Goal: Information Seeking & Learning: Understand process/instructions

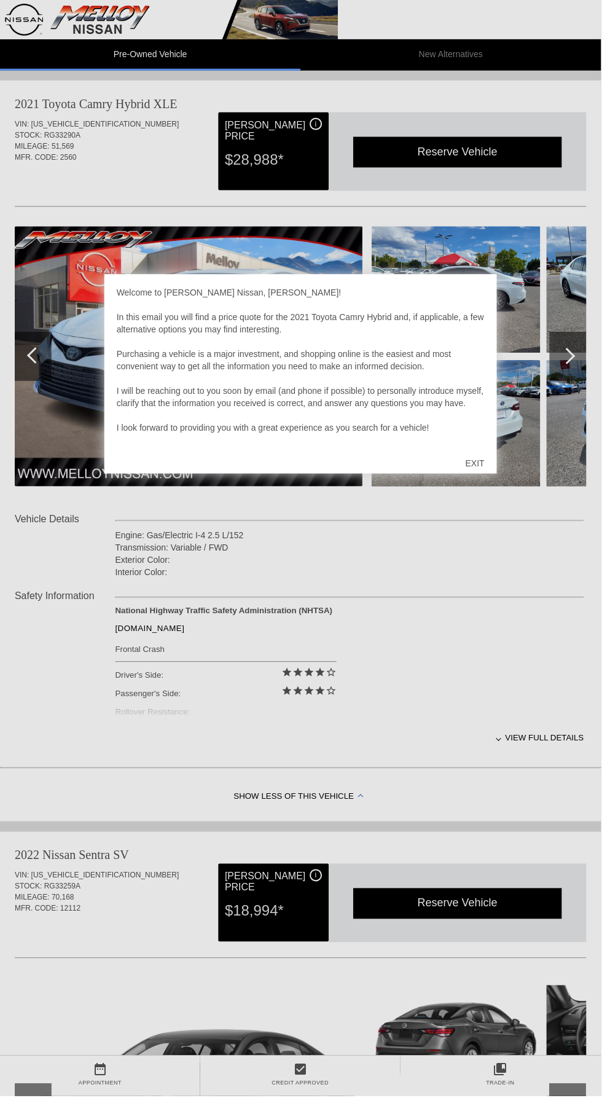
click at [415, 392] on div "Welcome to [PERSON_NAME] Nissan, [PERSON_NAME]! In this email you will find a p…" at bounding box center [301, 367] width 369 height 160
click at [493, 298] on div "Welcome to [PERSON_NAME] Nissan, [PERSON_NAME]! In this email you will find a p…" at bounding box center [300, 375] width 393 height 200
click at [477, 288] on div "Welcome to [PERSON_NAME] Nissan, [PERSON_NAME]! In this email you will find a p…" at bounding box center [301, 367] width 369 height 160
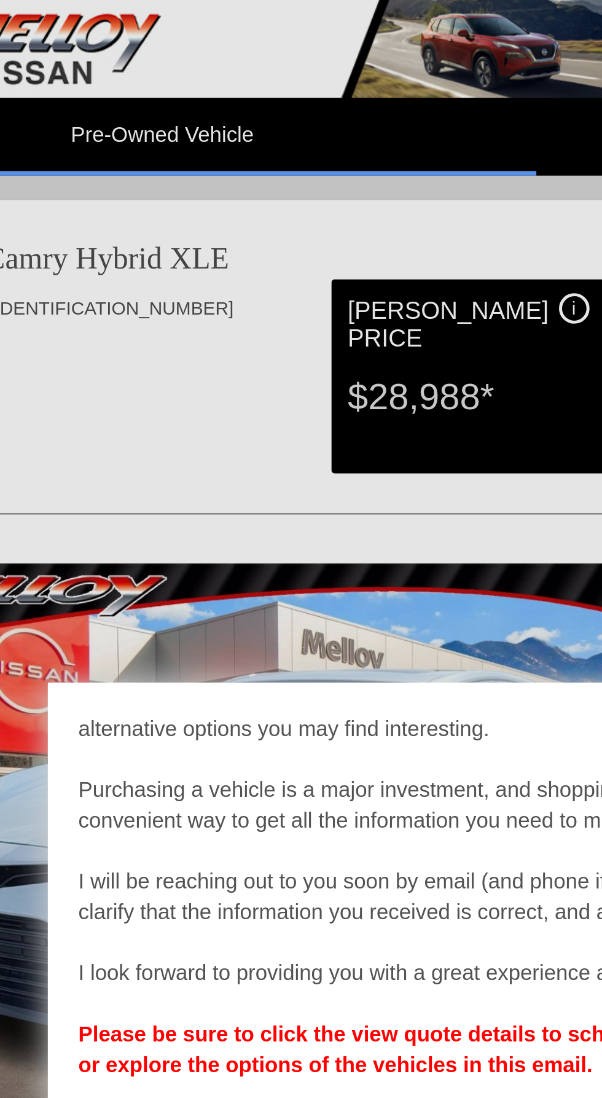
scroll to position [425, 0]
click at [228, 411] on b "Please be sure to click the view quote details to schedule an appointment for a…" at bounding box center [298, 422] width 362 height 22
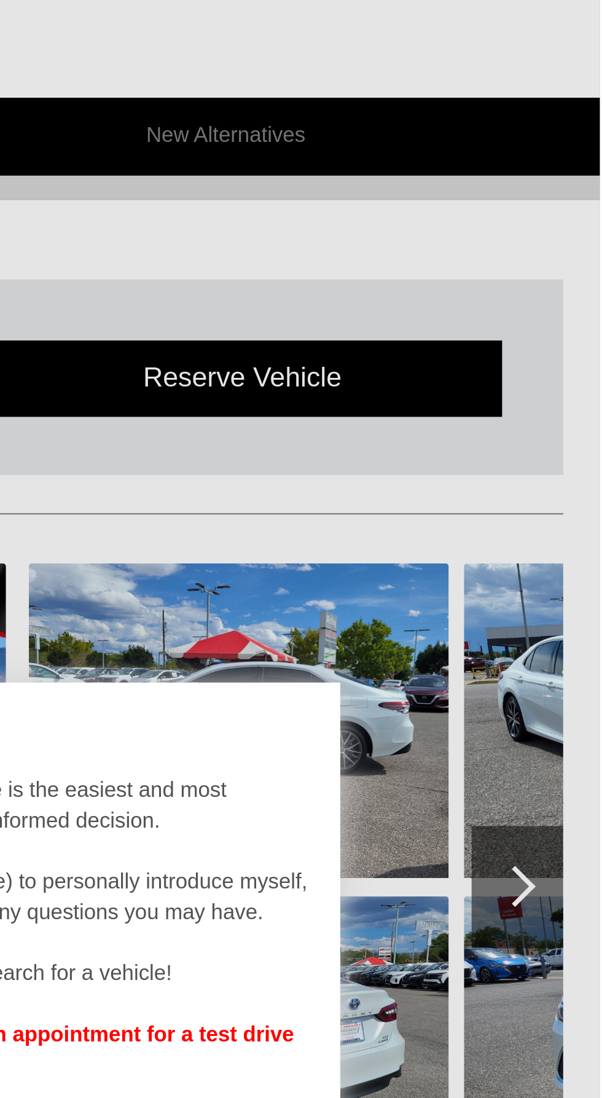
click at [572, 354] on div at bounding box center [301, 549] width 602 height 1098
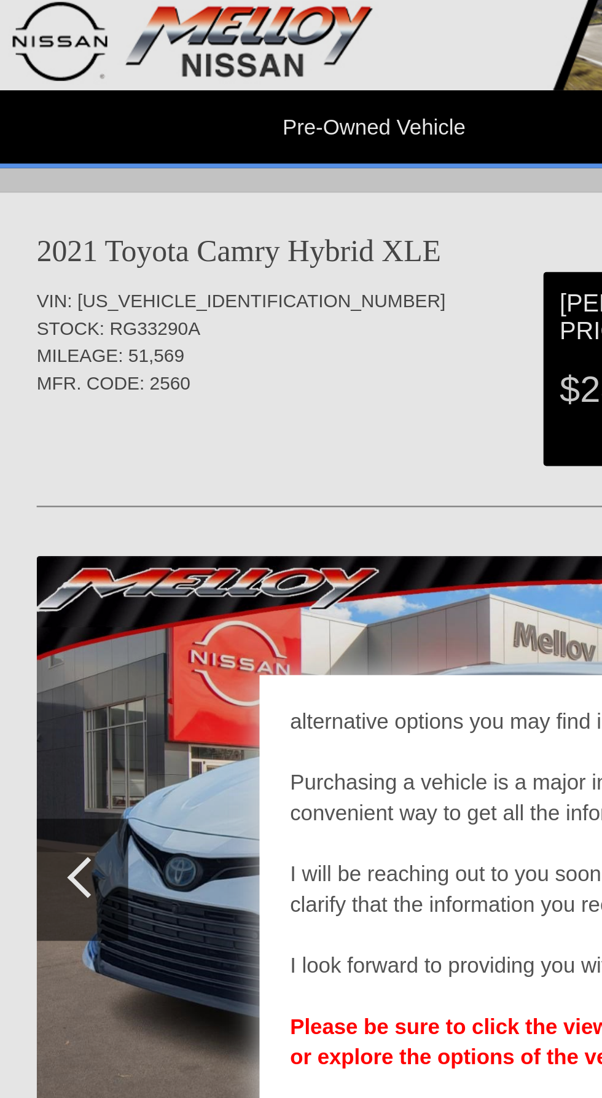
click at [74, 350] on div at bounding box center [301, 549] width 602 height 1098
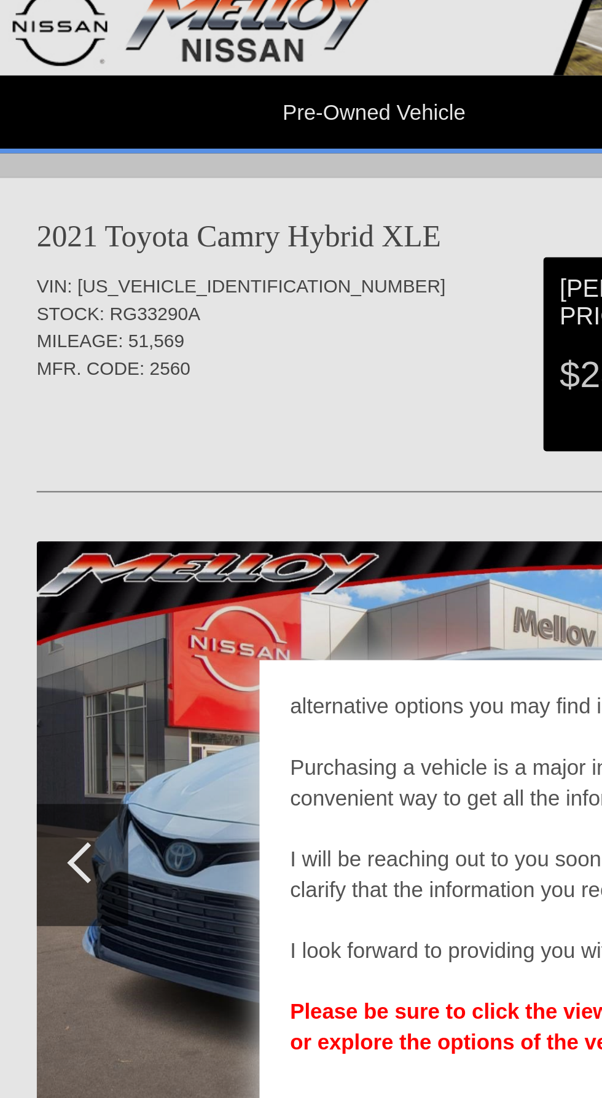
click at [171, 329] on div "Welcome to [PERSON_NAME] Nissan, [PERSON_NAME]! In this email you will find a p…" at bounding box center [301, 367] width 369 height 160
click at [173, 411] on b "Please be sure to click the view quote details to schedule an appointment for a…" at bounding box center [298, 422] width 362 height 22
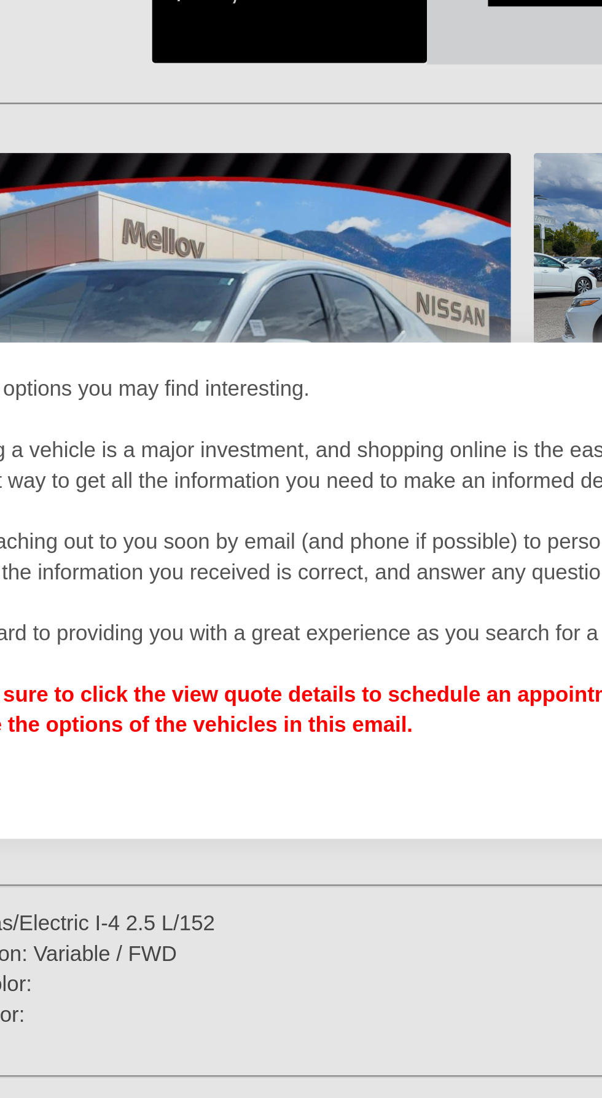
scroll to position [28, 0]
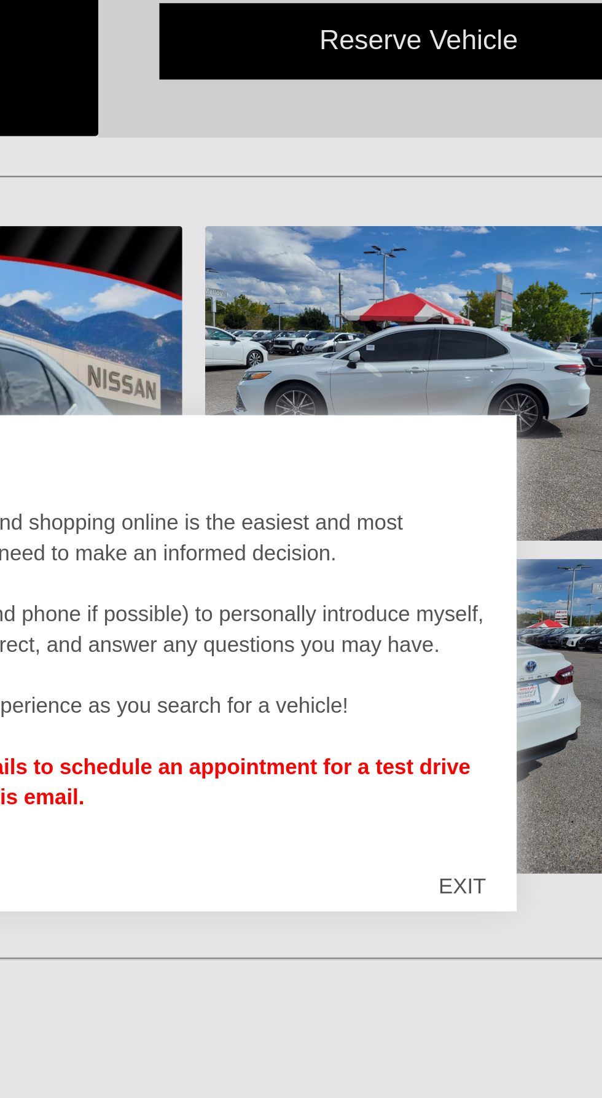
click at [426, 286] on div "Welcome to [PERSON_NAME] Nissan, [PERSON_NAME]! In this email you will find a p…" at bounding box center [300, 375] width 393 height 200
click at [333, 235] on div at bounding box center [301, 549] width 602 height 1098
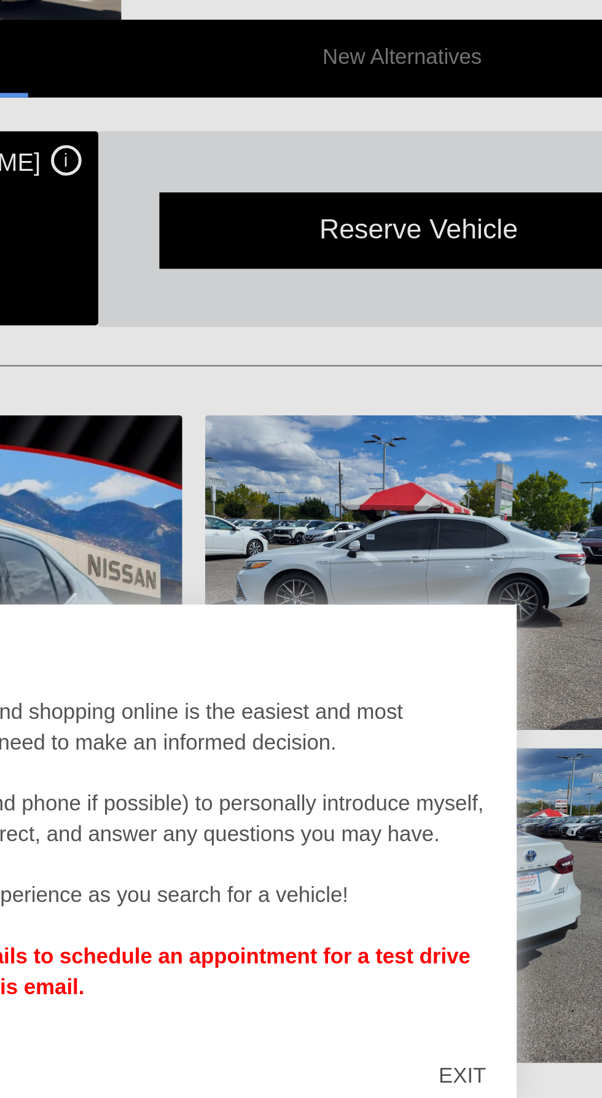
scroll to position [0, 0]
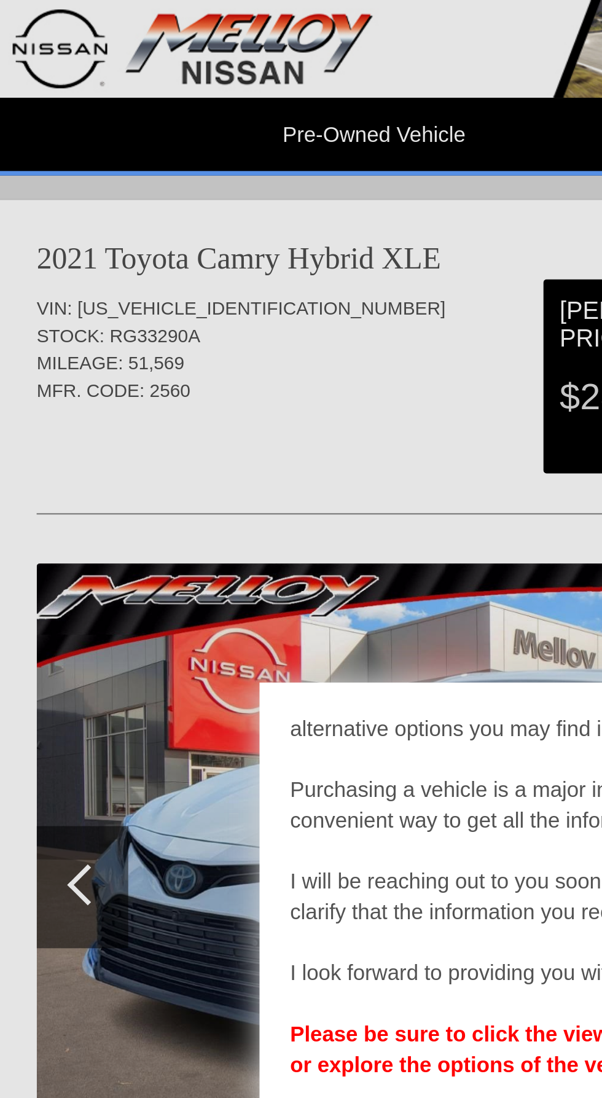
click at [85, 115] on div at bounding box center [301, 549] width 602 height 1098
click at [236, 146] on div at bounding box center [301, 549] width 602 height 1098
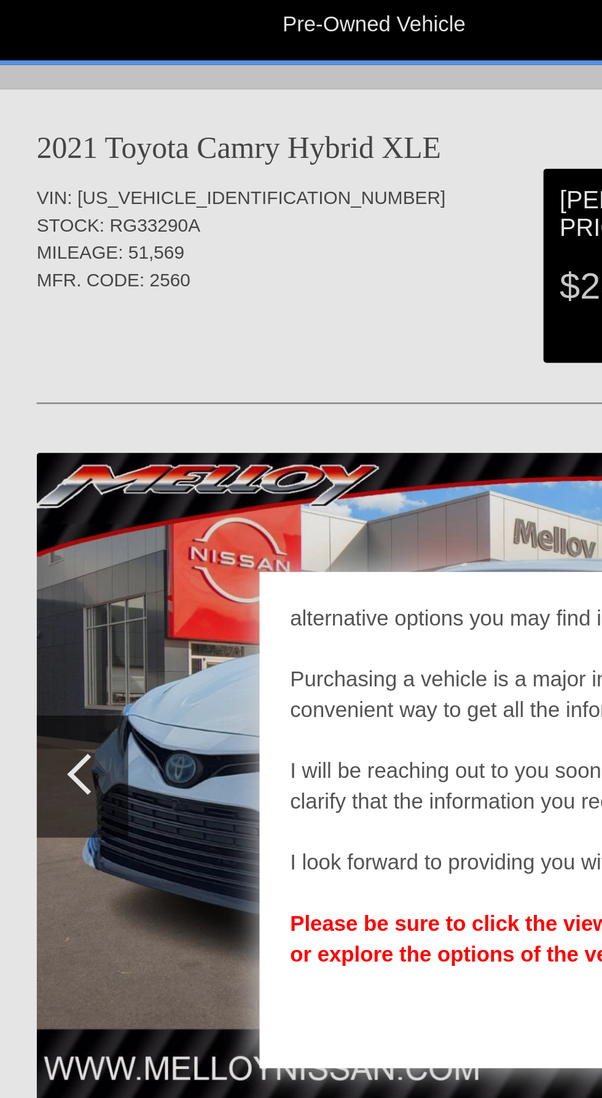
click at [77, 342] on div at bounding box center [301, 549] width 602 height 1098
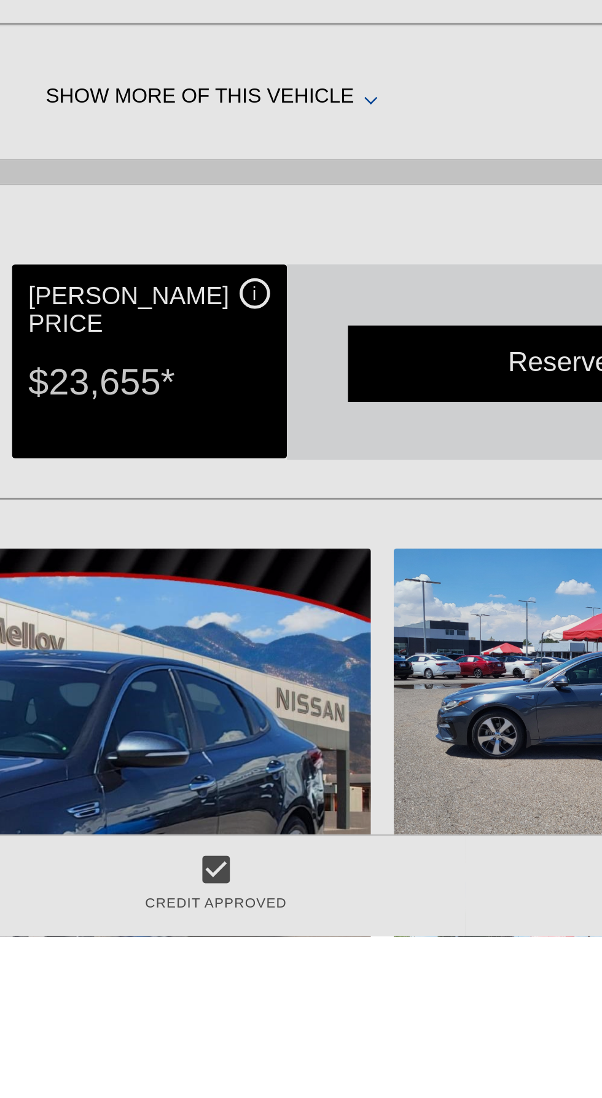
scroll to position [1045, 0]
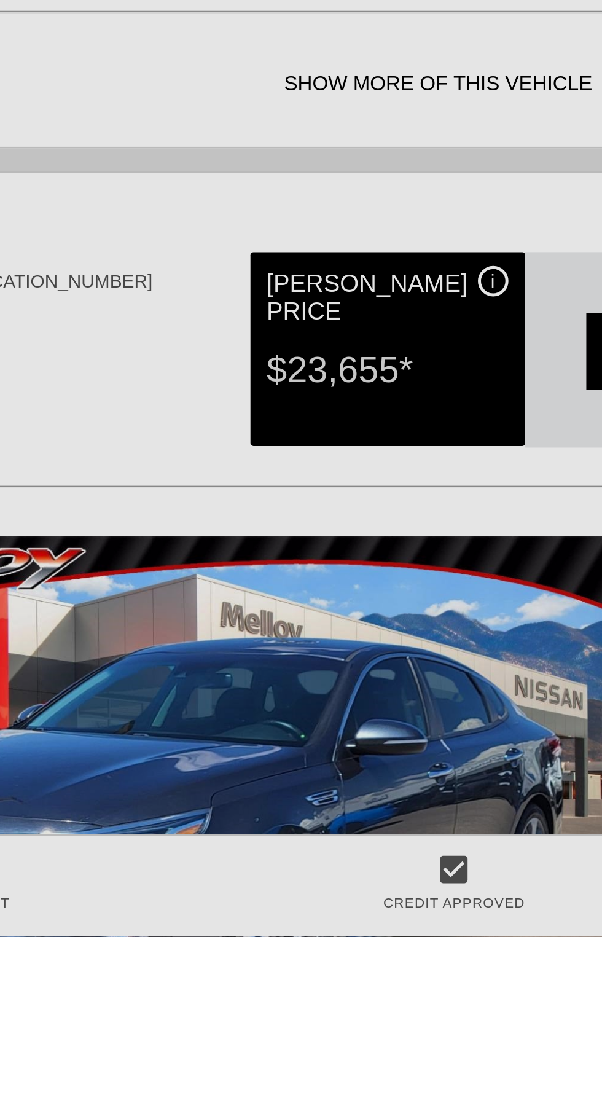
click at [252, 1052] on div at bounding box center [301, 549] width 602 height 1098
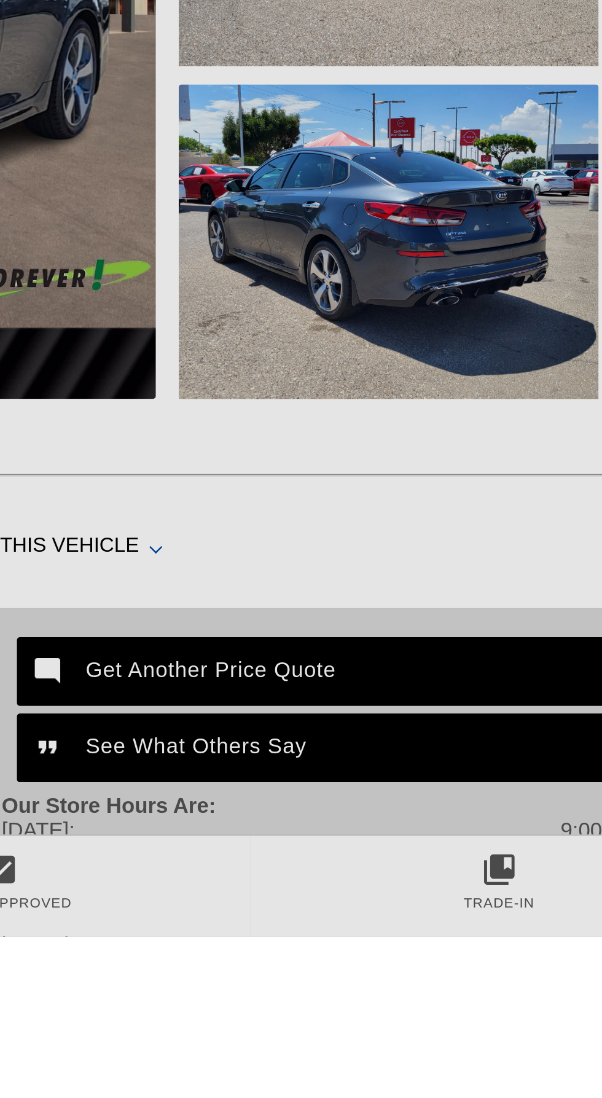
scroll to position [1457, 0]
